Goal: Task Accomplishment & Management: Complete application form

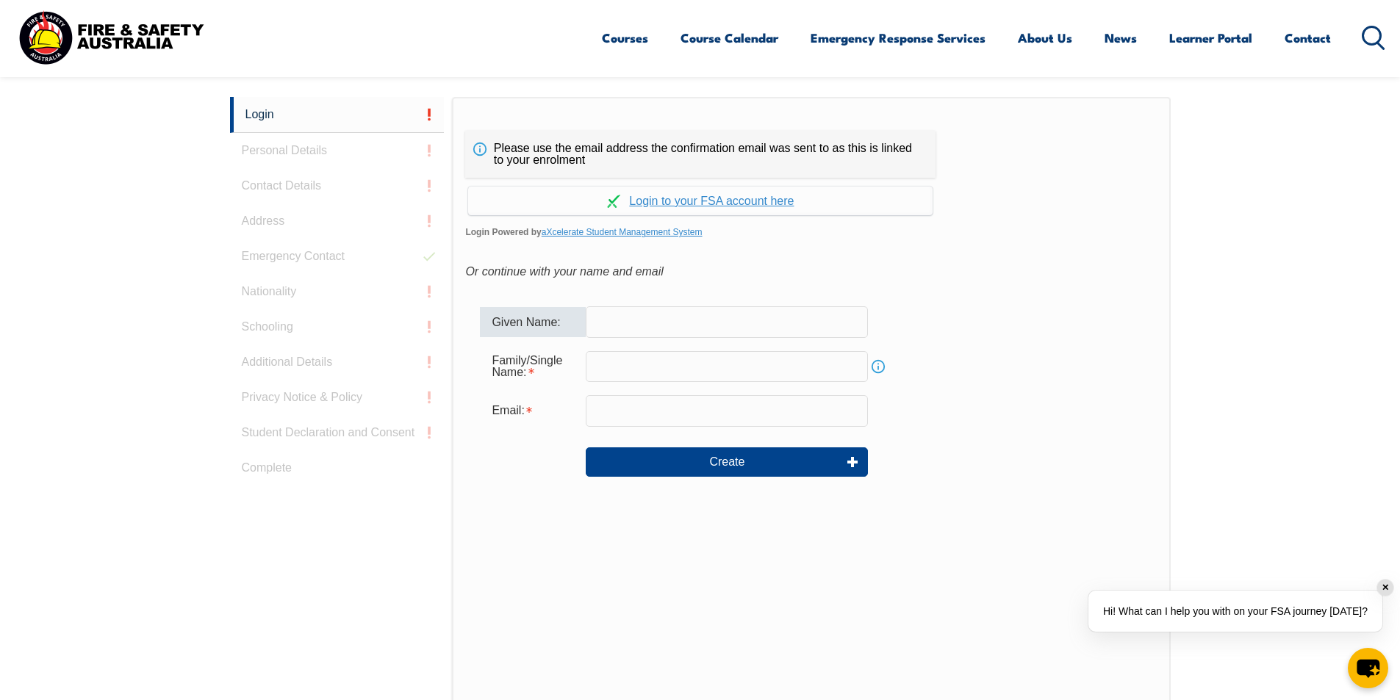
click at [614, 328] on input "text" at bounding box center [727, 321] width 282 height 31
type input "Kerry"
type input "Parkinson"
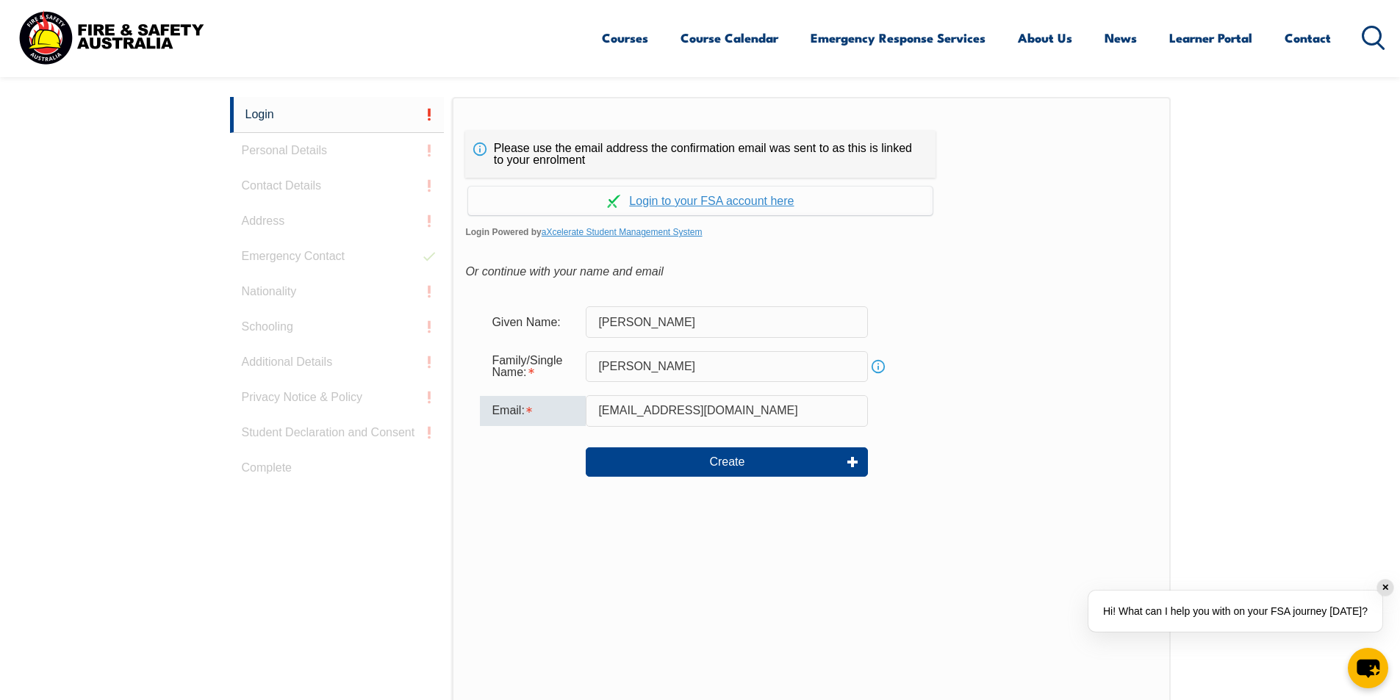
drag, startPoint x: 780, startPoint y: 410, endPoint x: 530, endPoint y: 395, distance: 250.3
click at [530, 395] on form "Given Name: Kerry Family/Single Name: Parkinson Info Email: kerryparkinson1965@…" at bounding box center [810, 402] width 691 height 220
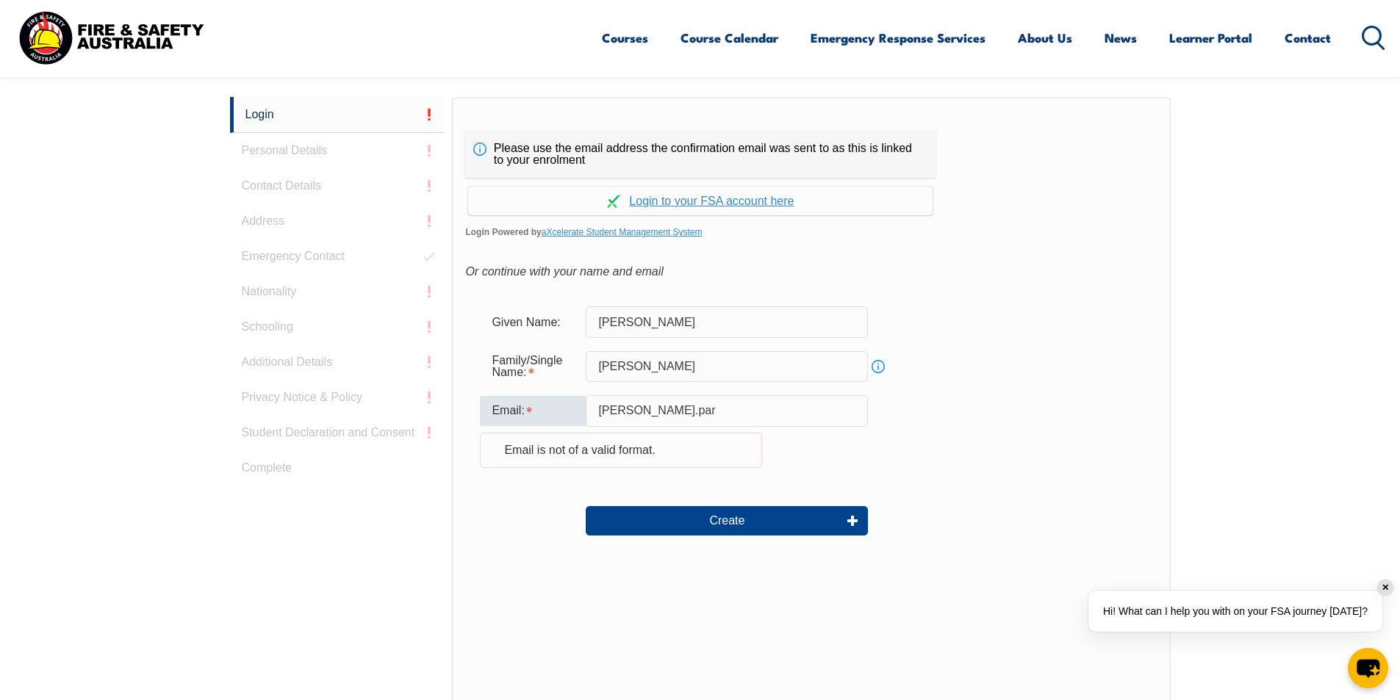
type input "kerry.parkinson@wollondilly.nsw.gov.au"
